Goal: Information Seeking & Learning: Learn about a topic

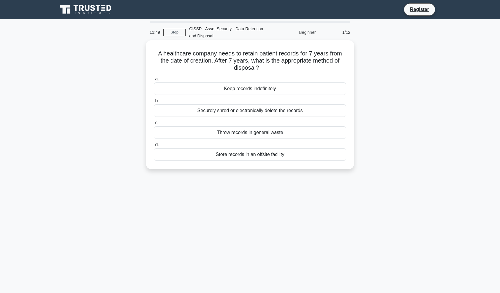
click at [217, 109] on div "Securely shred or electronically delete the records" at bounding box center [250, 110] width 192 height 12
click at [154, 103] on input "b. Securely shred or electronically delete the records" at bounding box center [154, 101] width 0 height 4
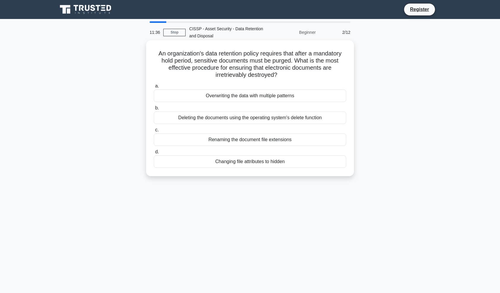
click at [239, 96] on div "Overwriting the data with multiple patterns" at bounding box center [250, 96] width 192 height 12
click at [154, 88] on input "a. Overwriting the data with multiple patterns" at bounding box center [154, 86] width 0 height 4
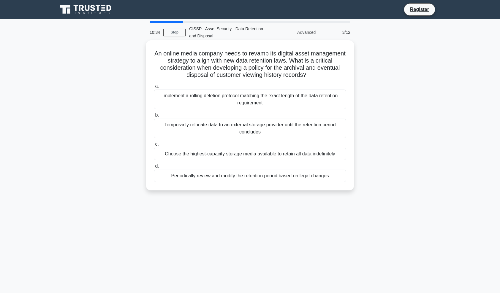
click at [240, 175] on div "Periodically review and modify the retention period based on legal changes" at bounding box center [250, 176] width 192 height 12
click at [154, 168] on input "d. Periodically review and modify the retention period based on legal changes" at bounding box center [154, 166] width 0 height 4
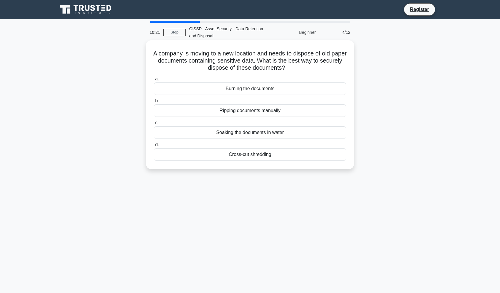
click at [244, 154] on div "Cross-cut shredding" at bounding box center [250, 154] width 192 height 12
click at [154, 147] on input "d. Cross-cut shredding" at bounding box center [154, 145] width 0 height 4
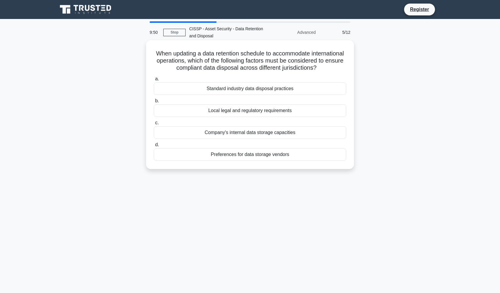
click at [244, 117] on div "Local legal and regulatory requirements" at bounding box center [250, 110] width 192 height 12
click at [154, 103] on input "b. Local legal and regulatory requirements" at bounding box center [154, 101] width 0 height 4
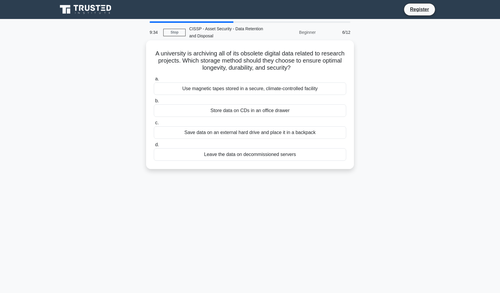
click at [245, 88] on div "Use magnetic tapes stored in a secure, climate-controlled facility" at bounding box center [250, 88] width 192 height 12
click at [154, 81] on input "a. Use magnetic tapes stored in a secure, climate-controlled facility" at bounding box center [154, 79] width 0 height 4
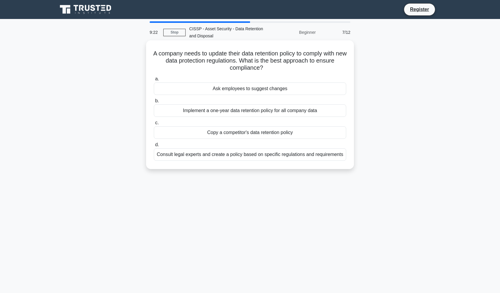
click at [257, 154] on div "Consult legal experts and create a policy based on specific regulations and req…" at bounding box center [250, 154] width 192 height 12
click at [154, 147] on input "d. Consult legal experts and create a policy based on specific regulations and …" at bounding box center [154, 145] width 0 height 4
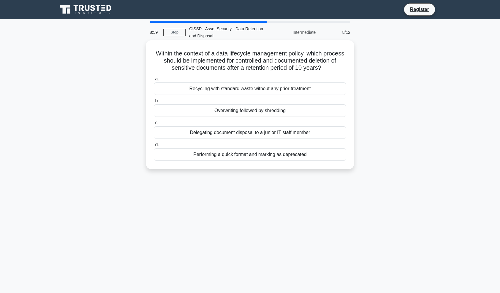
click at [262, 113] on div "Overwriting followed by shredding" at bounding box center [250, 110] width 192 height 12
click at [154, 103] on input "b. Overwriting followed by shredding" at bounding box center [154, 101] width 0 height 4
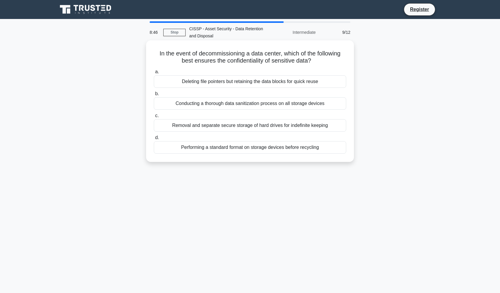
click at [258, 104] on div "Conducting a thorough data sanitization process on all storage devices" at bounding box center [250, 103] width 192 height 12
click at [154, 96] on input "b. Conducting a thorough data sanitization process on all storage devices" at bounding box center [154, 94] width 0 height 4
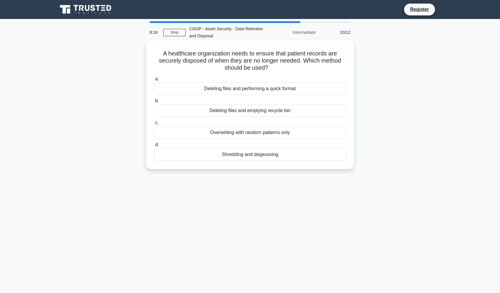
click at [245, 155] on div "Shredding and degaussing" at bounding box center [250, 154] width 192 height 12
click at [154, 147] on input "d. Shredding and degaussing" at bounding box center [154, 145] width 0 height 4
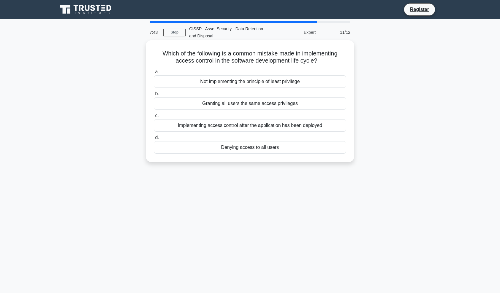
click at [248, 81] on div "Not implementing the principle of least privilege" at bounding box center [250, 81] width 192 height 12
click at [154, 74] on input "a. Not implementing the principle of least privilege" at bounding box center [154, 72] width 0 height 4
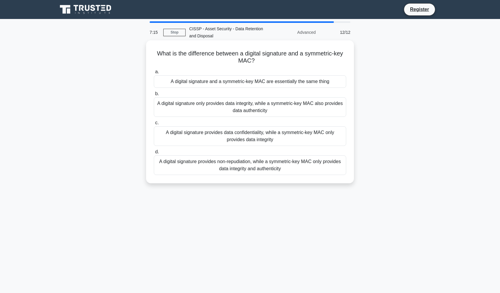
click at [267, 164] on div "A digital signature provides non-repudiation, while a symmetric-key MAC only pr…" at bounding box center [250, 165] width 192 height 20
click at [154, 154] on input "d. A digital signature provides non-repudiation, while a symmetric-key MAC only…" at bounding box center [154, 152] width 0 height 4
